Goal: Find specific page/section: Find specific page/section

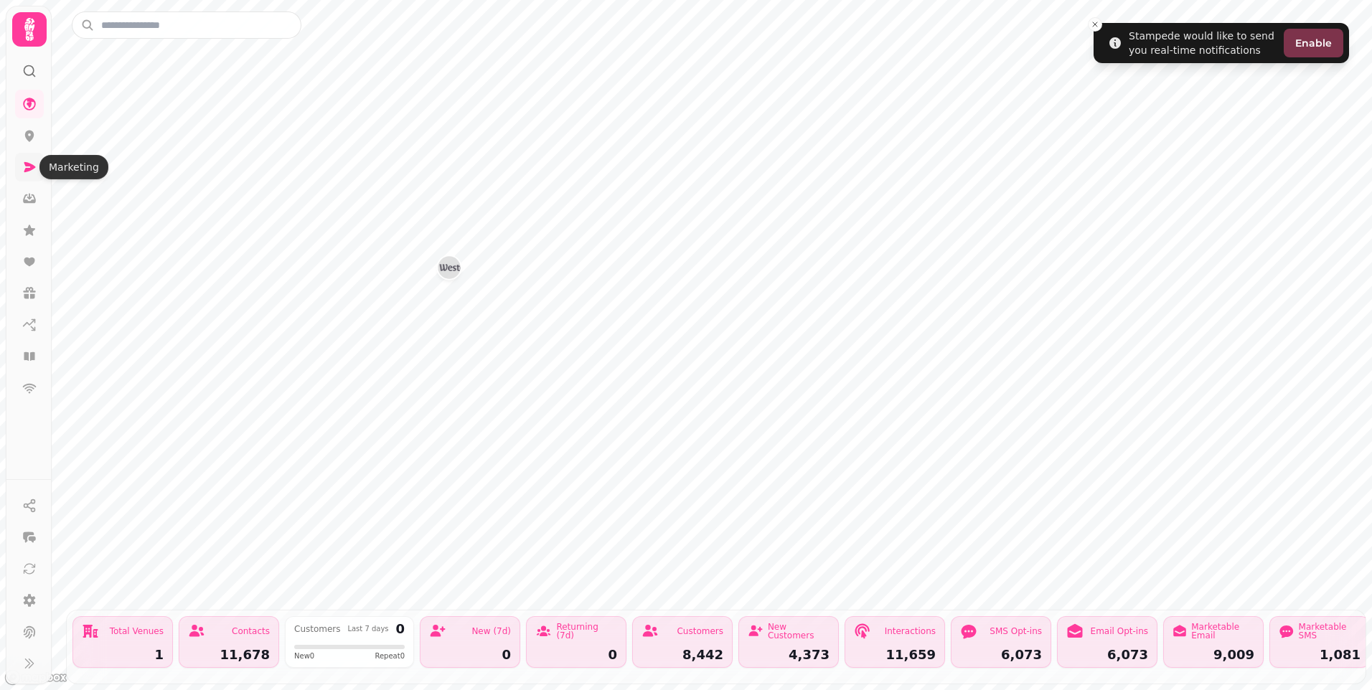
click at [27, 171] on icon at bounding box center [29, 167] width 11 height 10
